Goal: Task Accomplishment & Management: Manage account settings

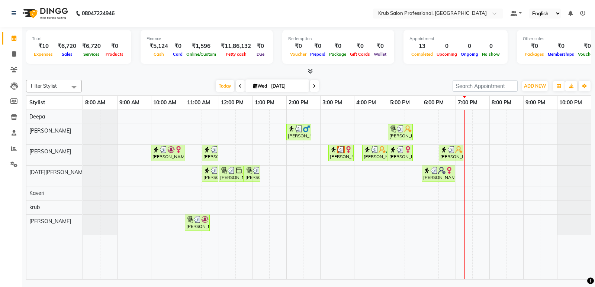
click at [313, 84] on icon at bounding box center [314, 86] width 3 height 4
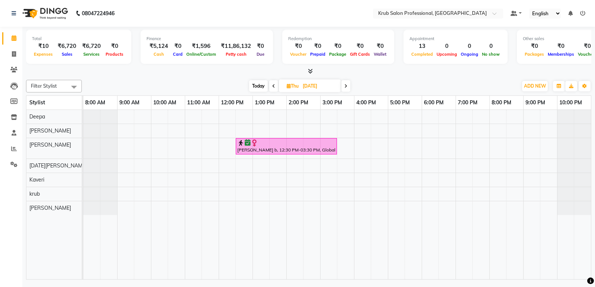
click at [256, 87] on span "Today" at bounding box center [258, 86] width 19 height 12
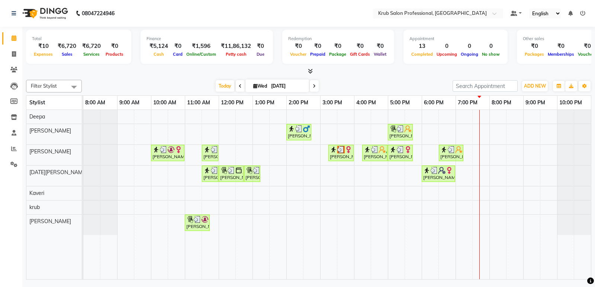
click at [315, 87] on span at bounding box center [314, 86] width 9 height 12
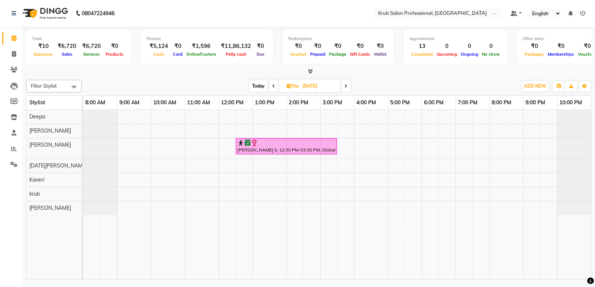
click at [258, 86] on span "Today" at bounding box center [258, 86] width 19 height 12
type input "[DATE]"
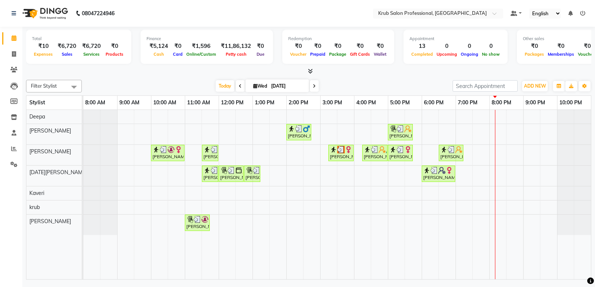
click at [278, 84] on input "[DATE]" at bounding box center [287, 86] width 37 height 11
select select "9"
select select "2025"
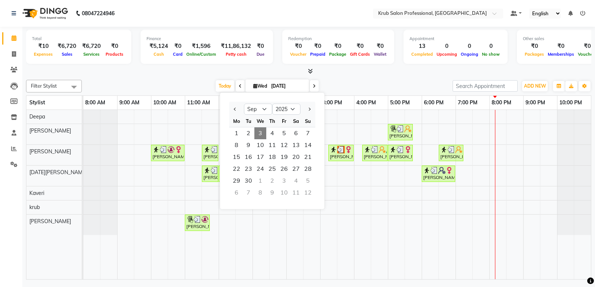
click at [261, 133] on span "3" at bounding box center [260, 133] width 12 height 12
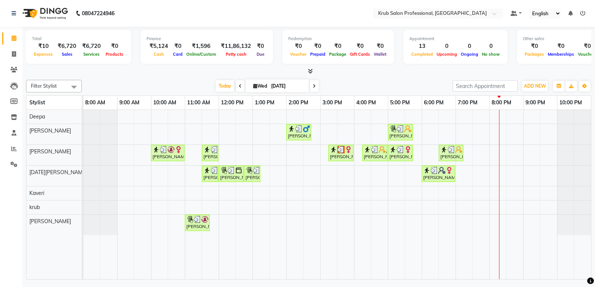
click at [488, 218] on div "[PERSON_NAME], TK05, 02:00 PM-02:45 PM, Master Haircuts - [DEMOGRAPHIC_DATA] Ma…" at bounding box center [336, 194] width 507 height 169
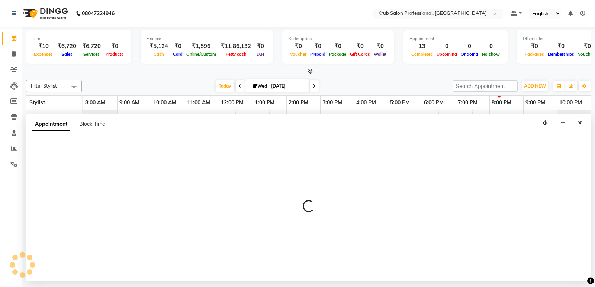
select select "68475"
select select "1170"
select select "tentative"
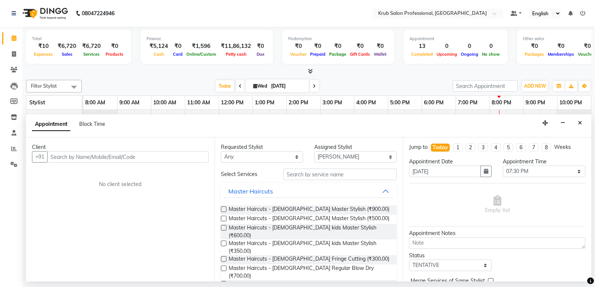
click at [64, 156] on input "text" at bounding box center [127, 157] width 161 height 12
click at [58, 156] on input "text" at bounding box center [127, 157] width 161 height 12
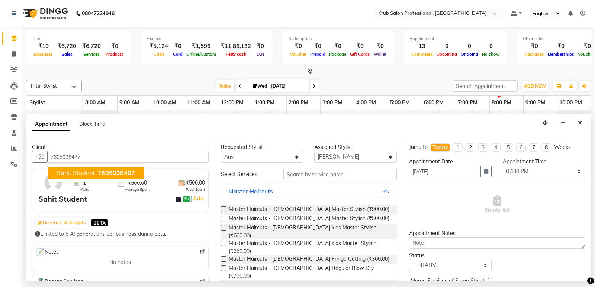
click at [98, 169] on span "7605938487" at bounding box center [116, 172] width 37 height 7
type input "7605938487"
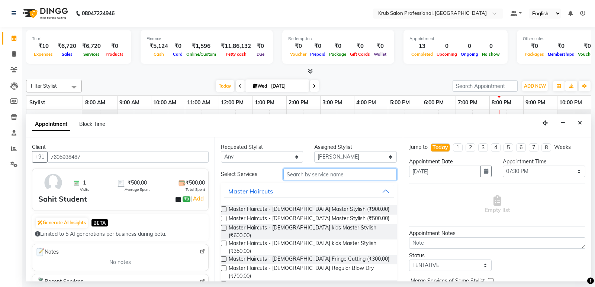
click at [298, 173] on input "text" at bounding box center [340, 175] width 114 height 12
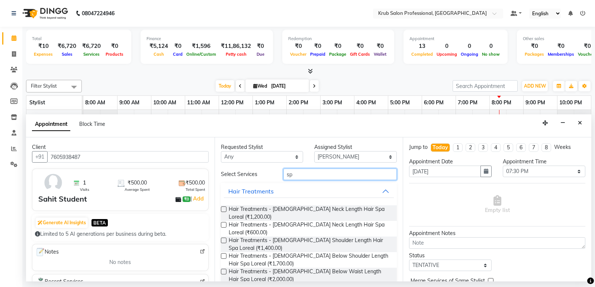
type input "sp"
click at [223, 209] on label at bounding box center [224, 210] width 6 height 6
click at [223, 209] on input "checkbox" at bounding box center [223, 210] width 5 height 5
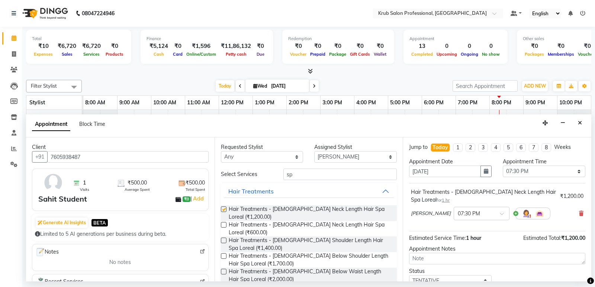
checkbox input "false"
click at [383, 156] on select "Select Deepa Kartik Wanjari Kaveri krub Raj shahnawaz Vijay Shende" at bounding box center [355, 157] width 82 height 12
select select "88974"
click at [314, 151] on select "Select Deepa Kartik Wanjari Kaveri krub Raj shahnawaz Vijay Shende" at bounding box center [355, 157] width 82 height 12
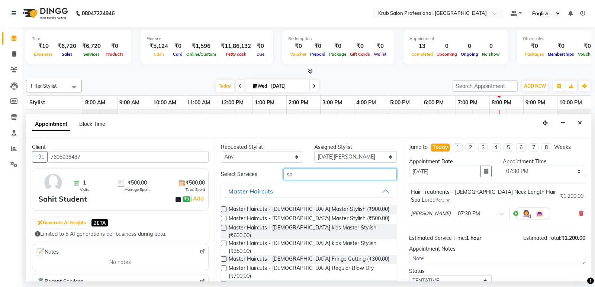
click at [295, 174] on input "sp" at bounding box center [340, 175] width 114 height 12
type input "s"
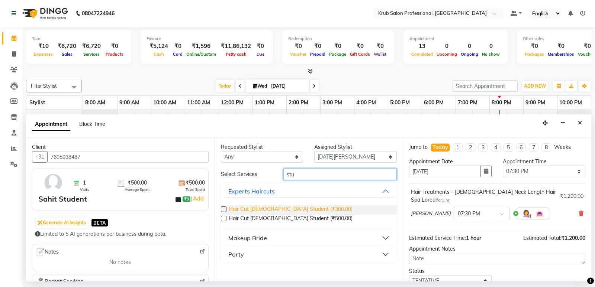
type input "stu"
click at [291, 208] on span "Hair Cut Male Student (₹300.00)" at bounding box center [291, 209] width 124 height 9
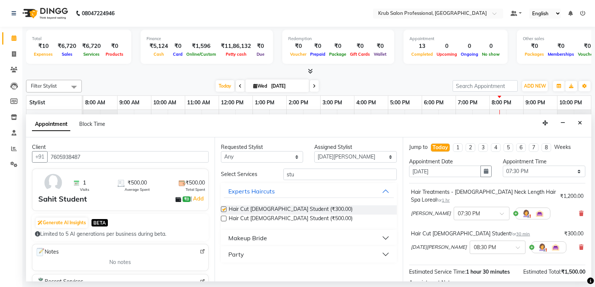
checkbox input "false"
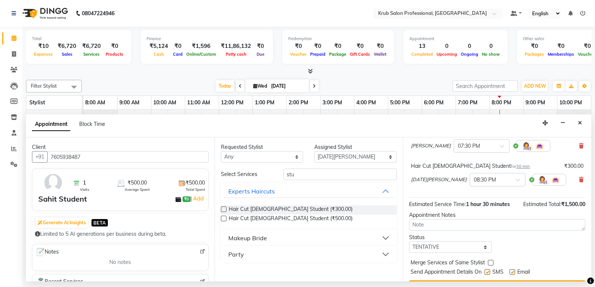
scroll to position [86, 0]
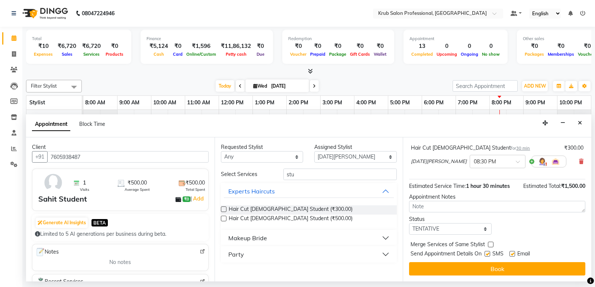
click at [513, 254] on label at bounding box center [512, 254] width 6 height 6
click at [513, 254] on input "checkbox" at bounding box center [511, 254] width 5 height 5
checkbox input "false"
click at [488, 255] on label at bounding box center [487, 254] width 6 height 6
click at [488, 255] on input "checkbox" at bounding box center [486, 254] width 5 height 5
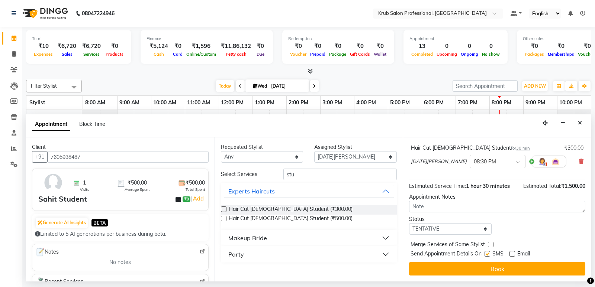
checkbox input "false"
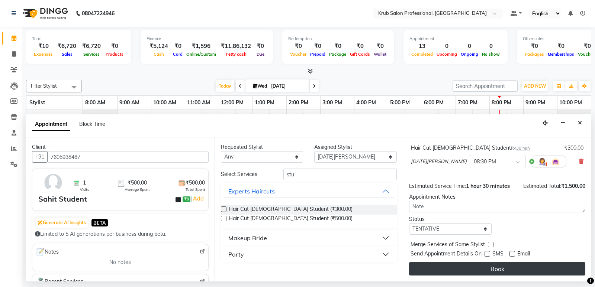
click at [488, 269] on button "Book" at bounding box center [497, 268] width 176 height 13
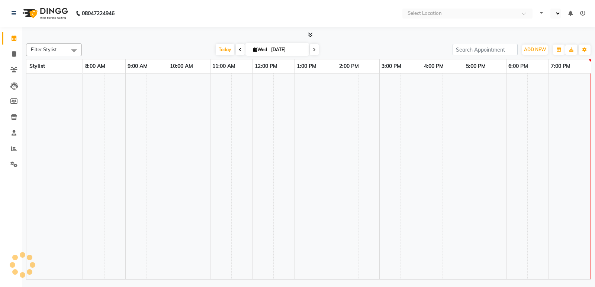
select select "en"
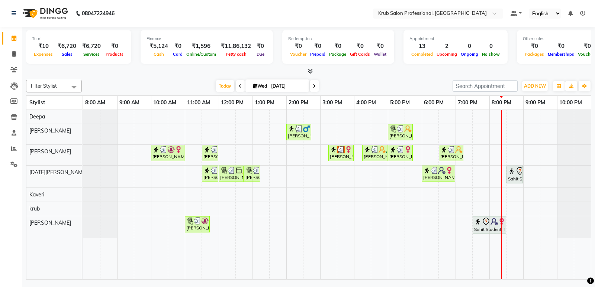
click at [274, 85] on input "[DATE]" at bounding box center [287, 86] width 37 height 11
select select "9"
select select "2025"
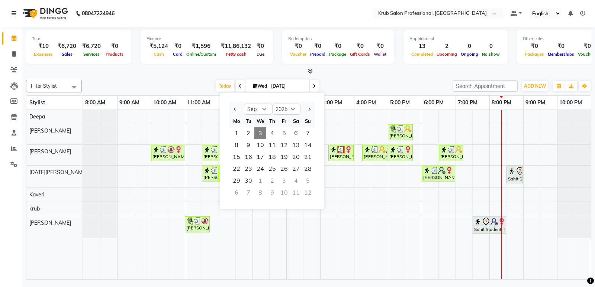
click at [260, 131] on span "3" at bounding box center [260, 133] width 12 height 12
